Goal: Task Accomplishment & Management: Use online tool/utility

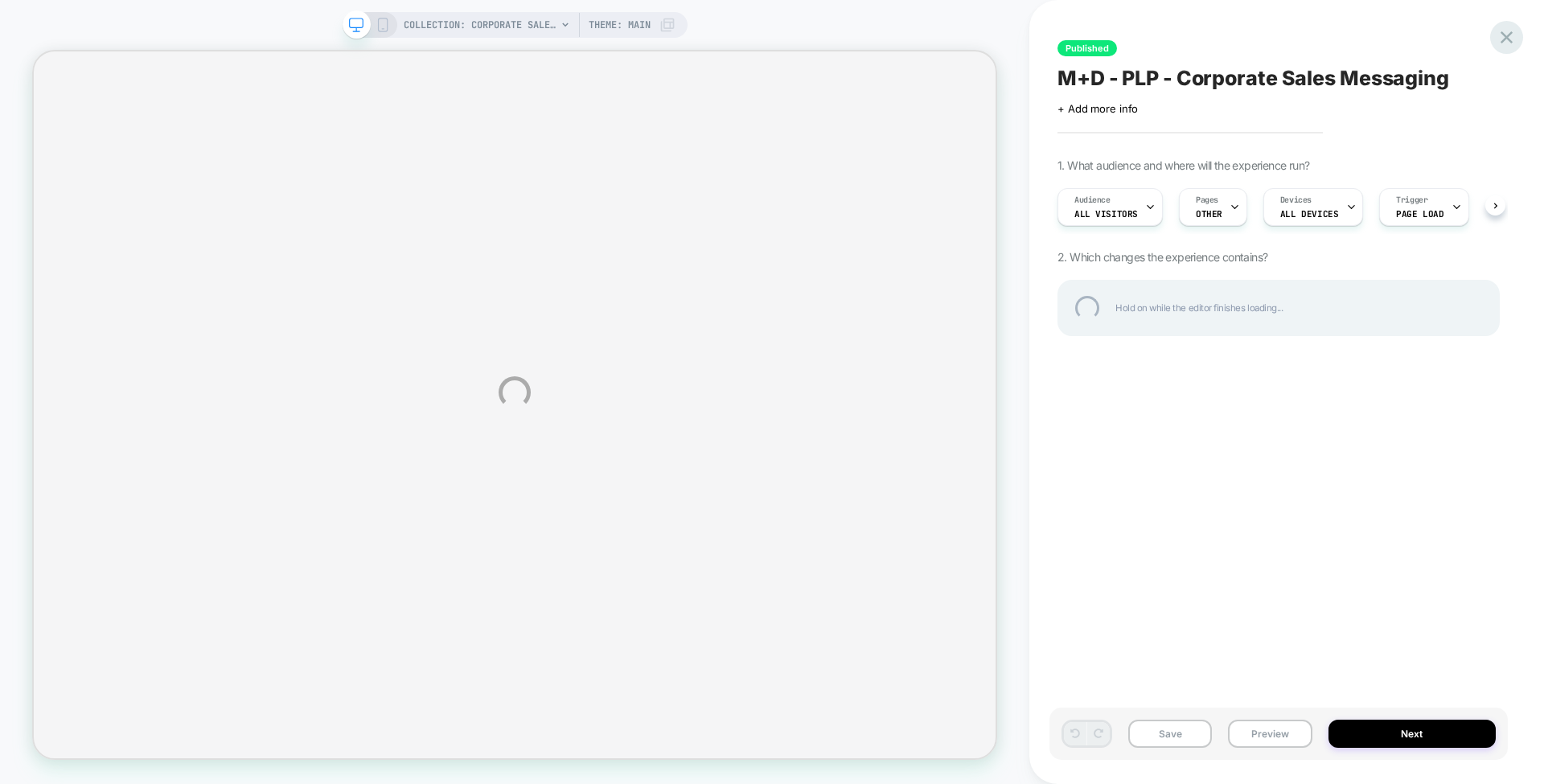
click at [1509, 28] on div at bounding box center [1506, 37] width 33 height 33
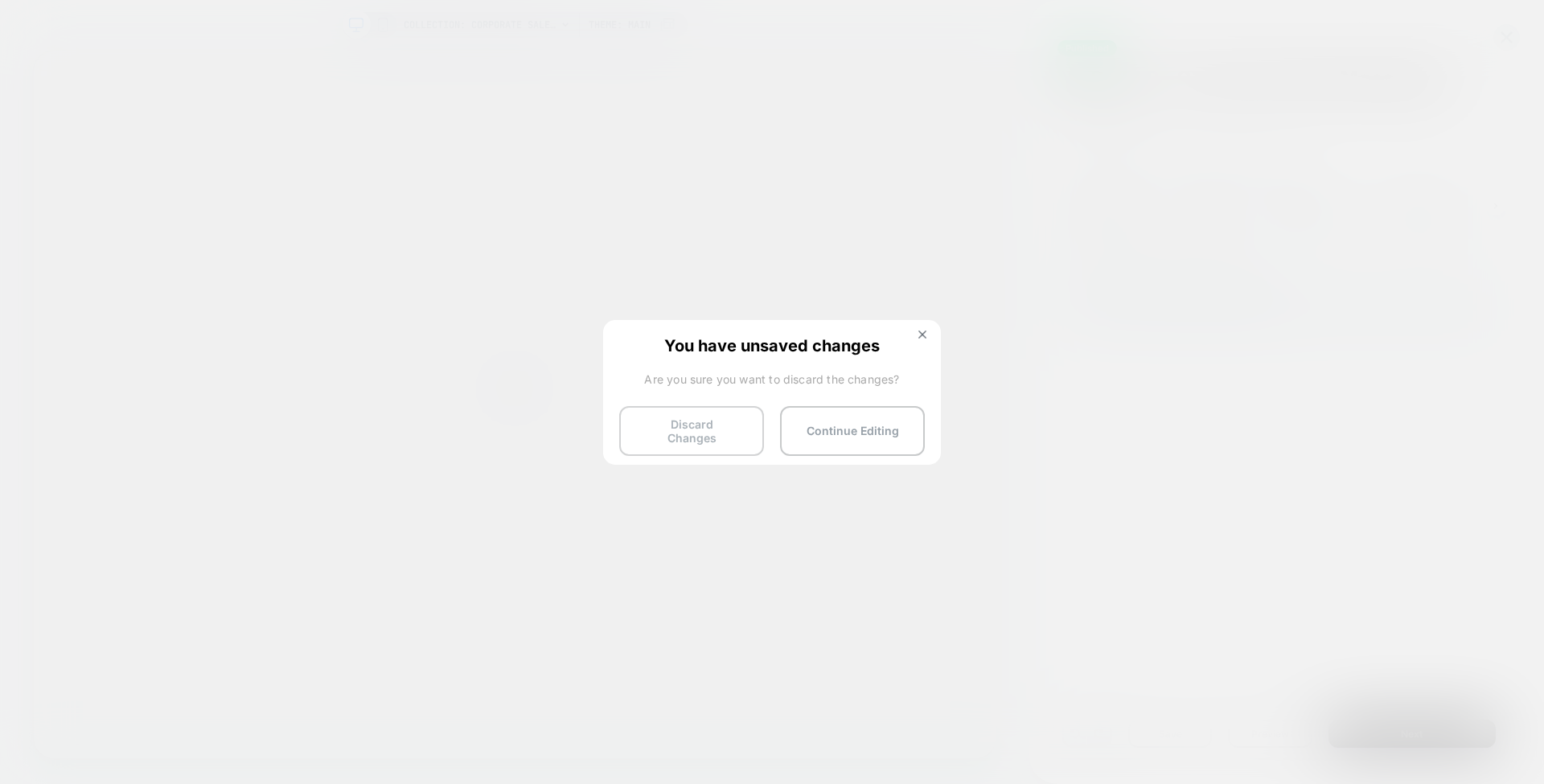
click at [687, 420] on button "Discard Changes" at bounding box center [691, 431] width 145 height 50
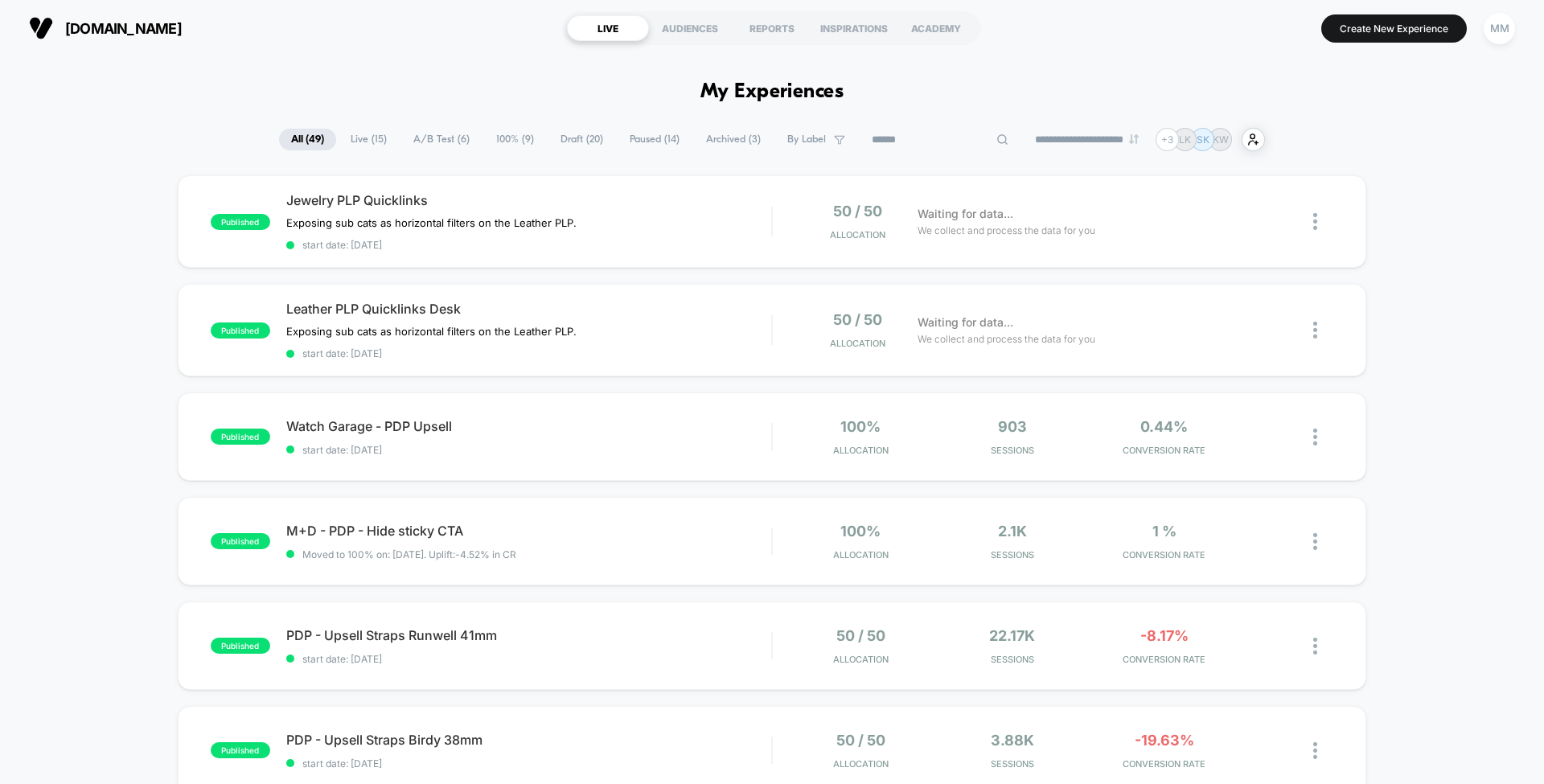
click at [909, 141] on input at bounding box center [939, 140] width 161 height 19
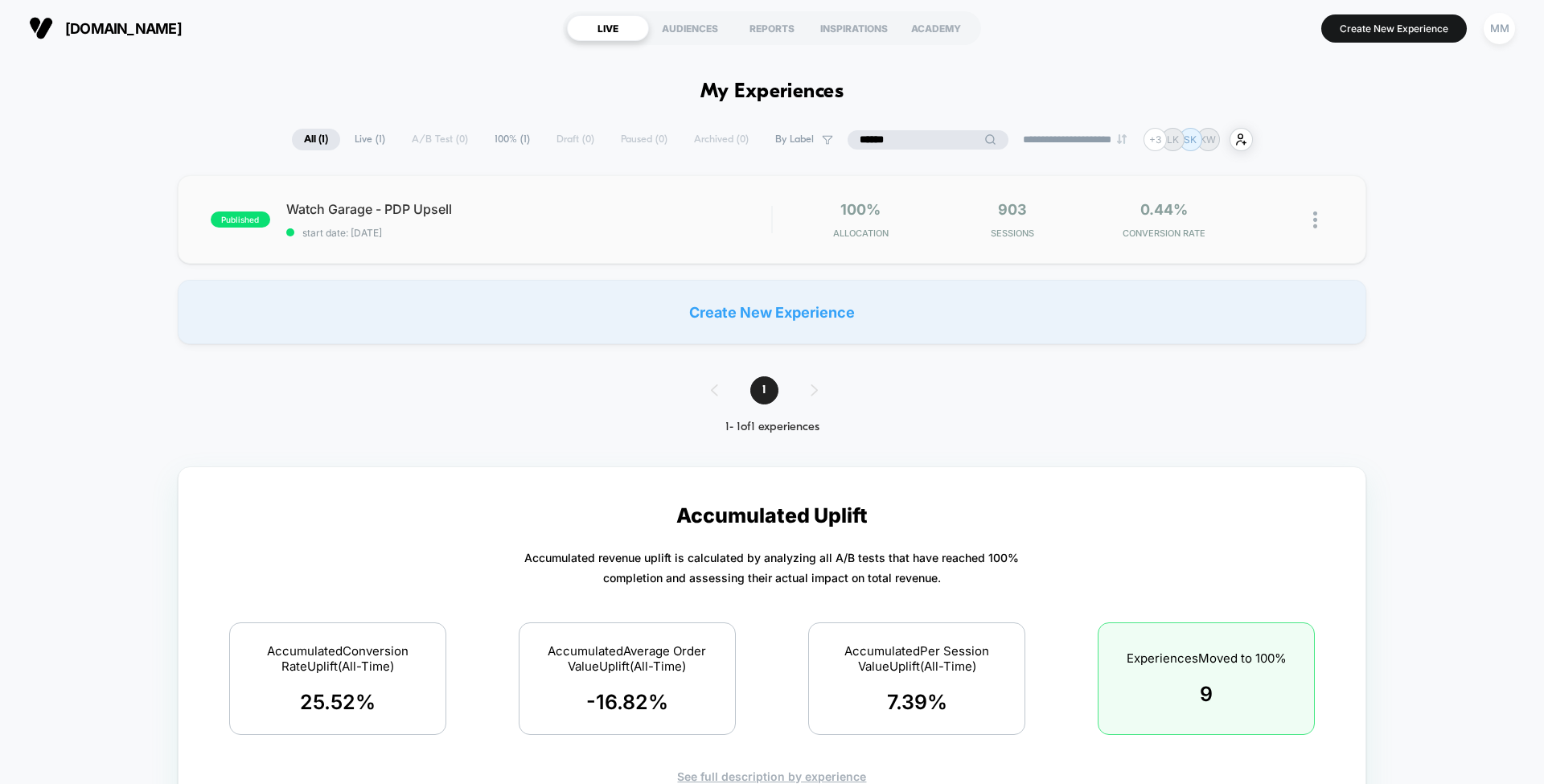
type input "******"
click at [615, 199] on div "published Watch Garage - PDP Upsell start date: 9/16/2025 100% Allocation 903 S…" at bounding box center [772, 219] width 1188 height 88
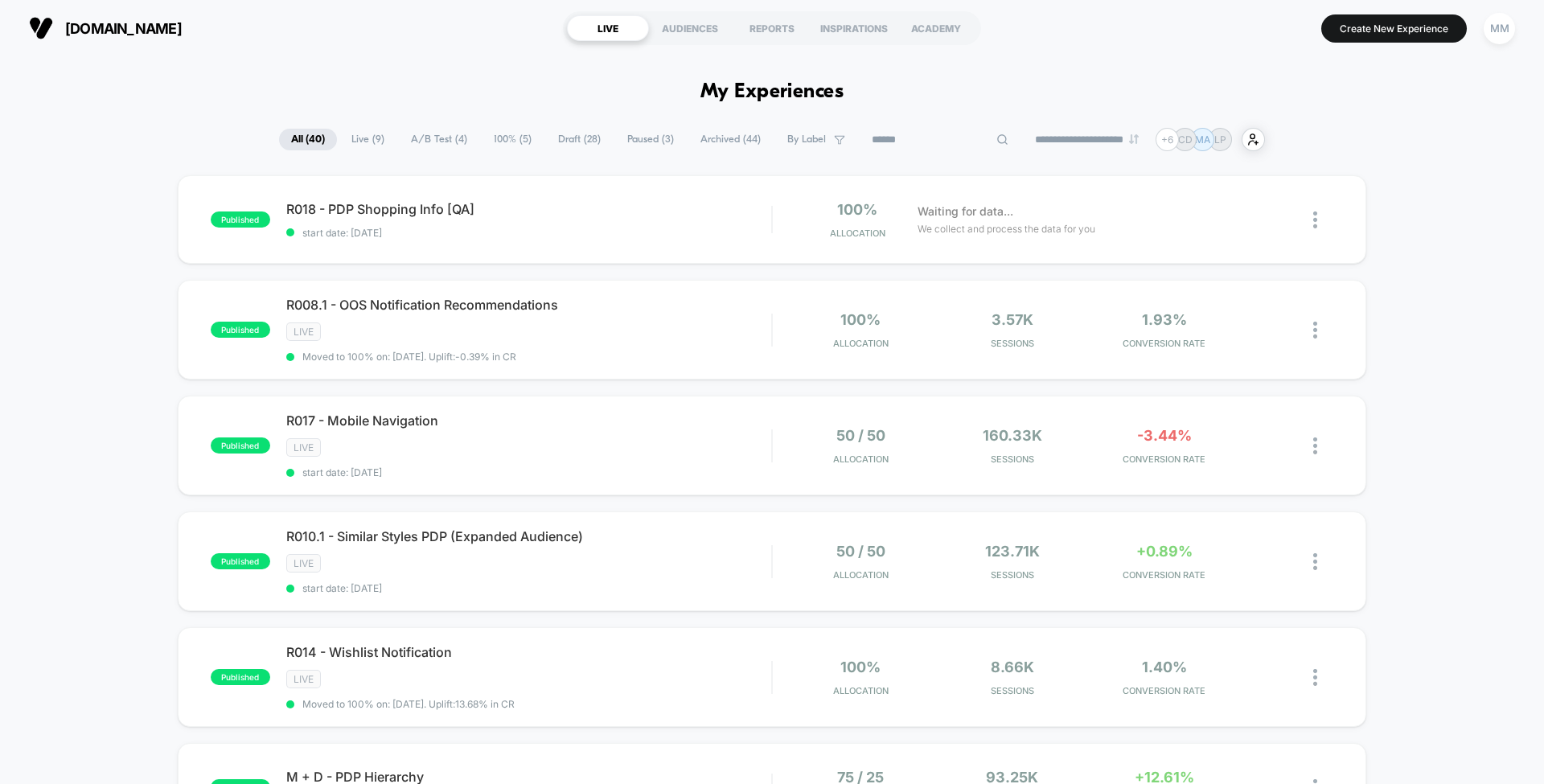
click at [919, 135] on input at bounding box center [939, 140] width 161 height 19
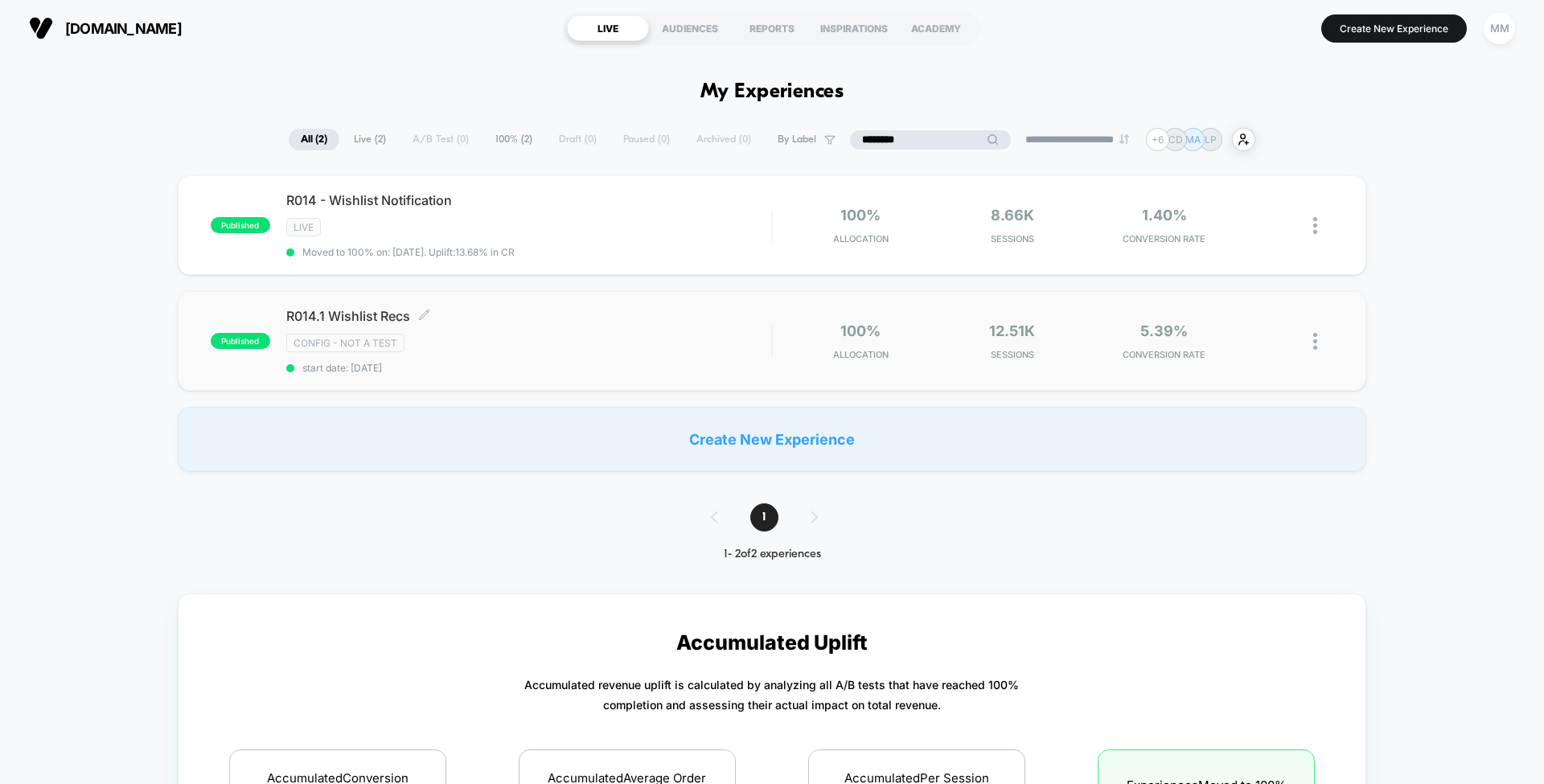
type input "********"
click at [746, 313] on span "R014.1 Wishlist Recs Click to edit experience details" at bounding box center [528, 316] width 485 height 16
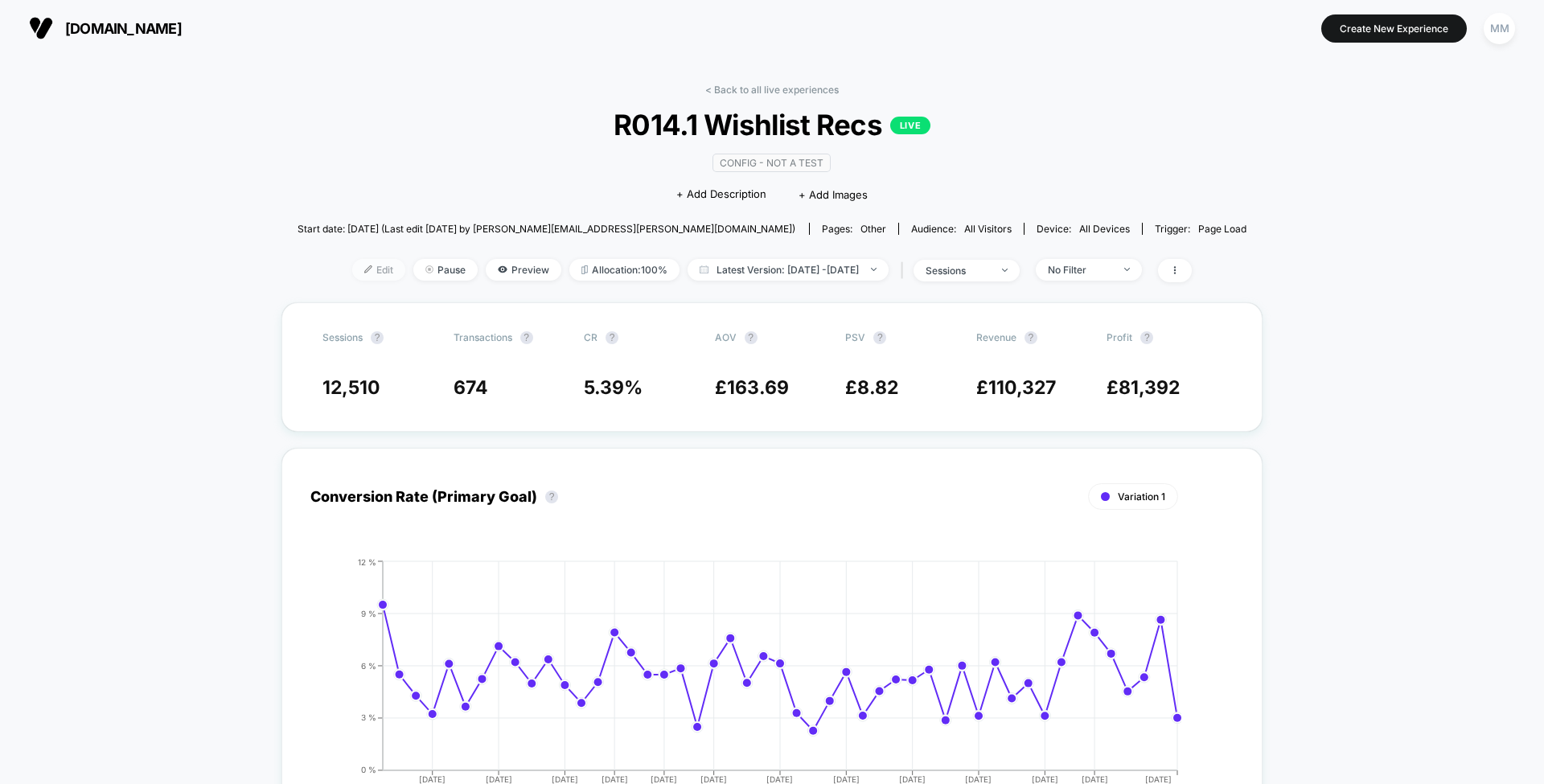
click at [359, 272] on span "Edit" at bounding box center [379, 270] width 53 height 21
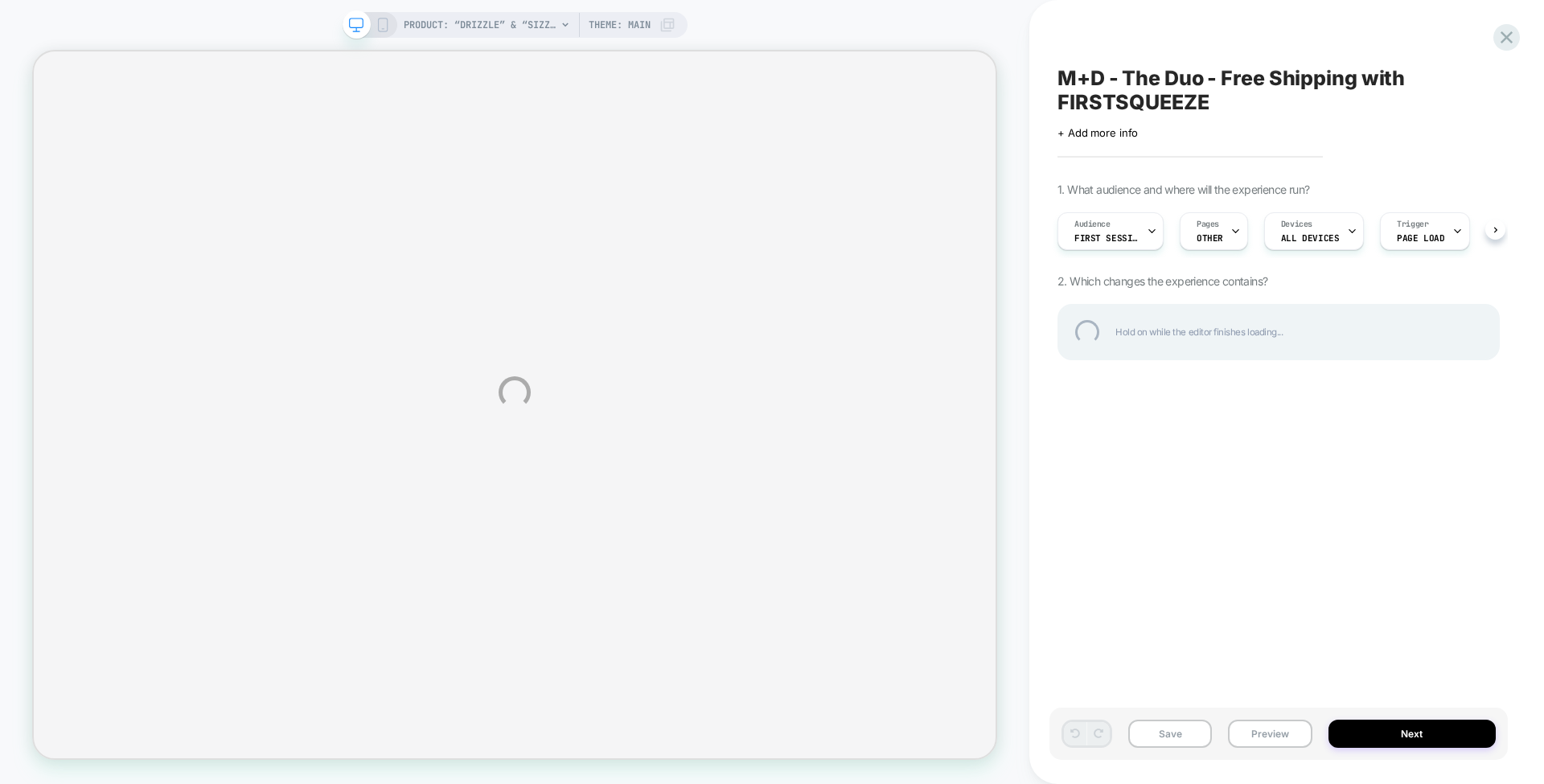
click at [872, 33] on div "PRODUCT: “Drizzle” & “Sizzle” Glass [duo] PRODUCT: “Drizzle” & “Sizzle” Glass […" at bounding box center [772, 392] width 1544 height 784
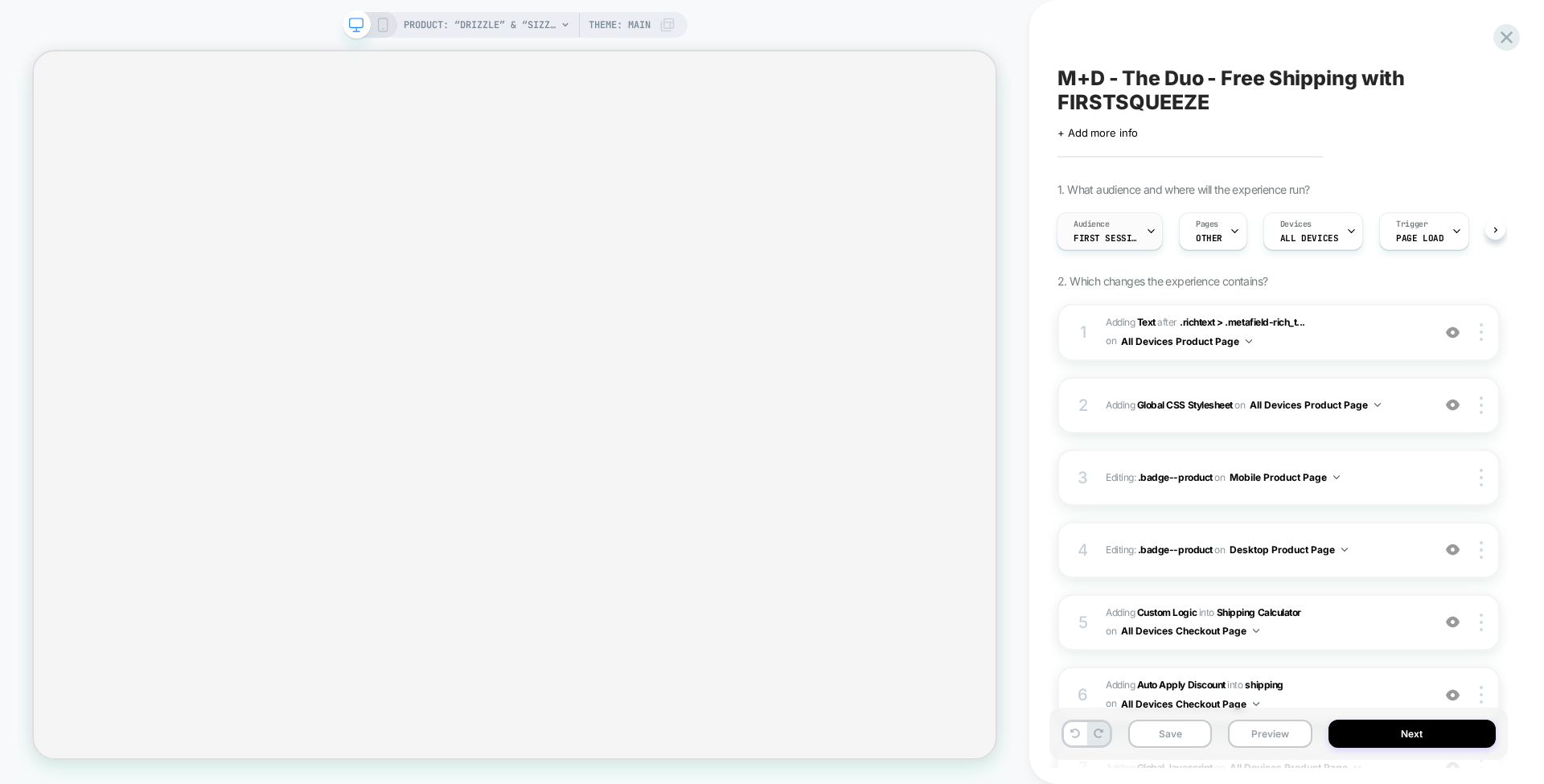
scroll to position [0, 2]
click at [1137, 238] on div "Audience First Session" at bounding box center [1105, 231] width 96 height 36
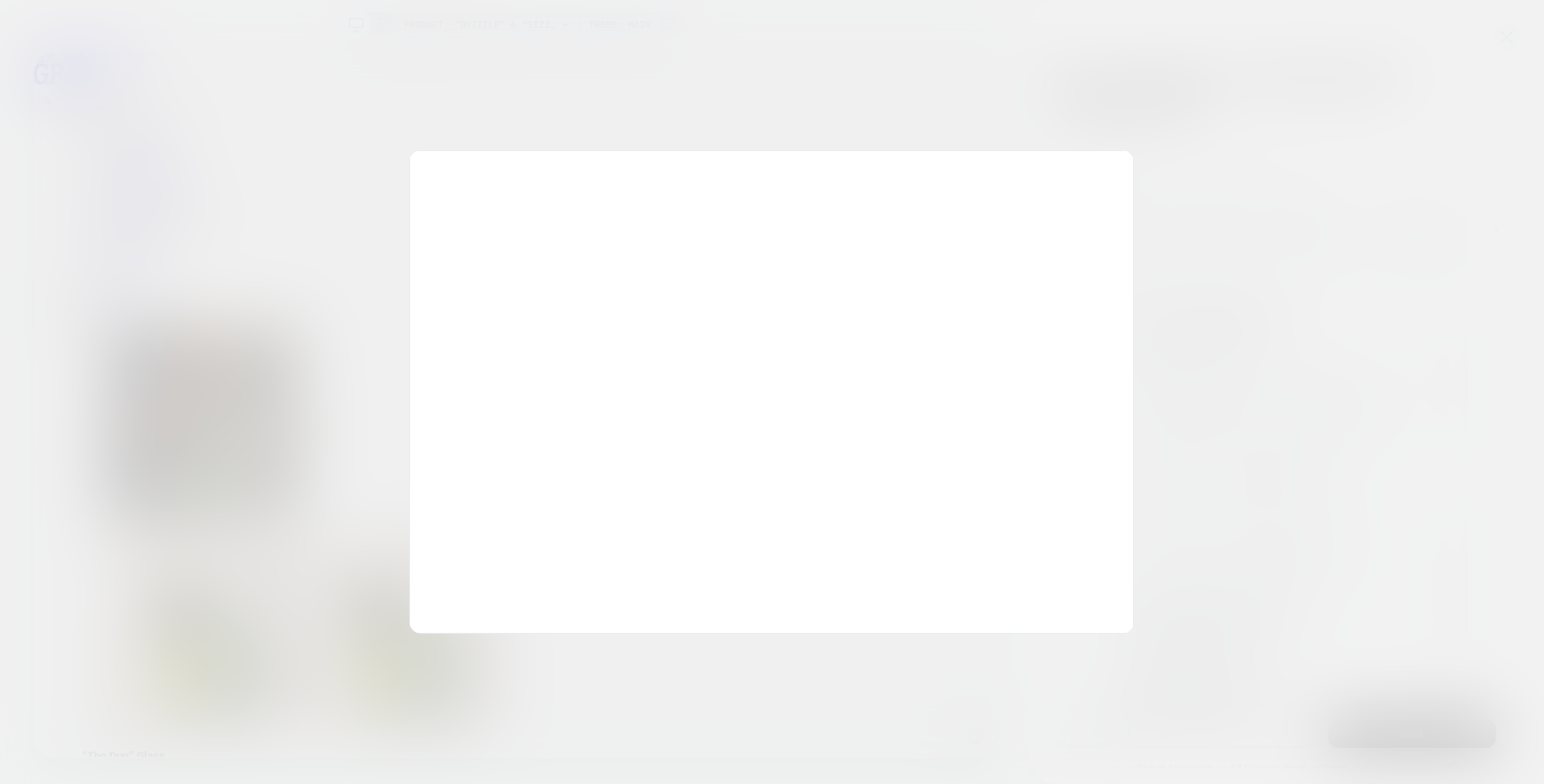
scroll to position [0, 0]
